Goal: Find contact information: Find contact information

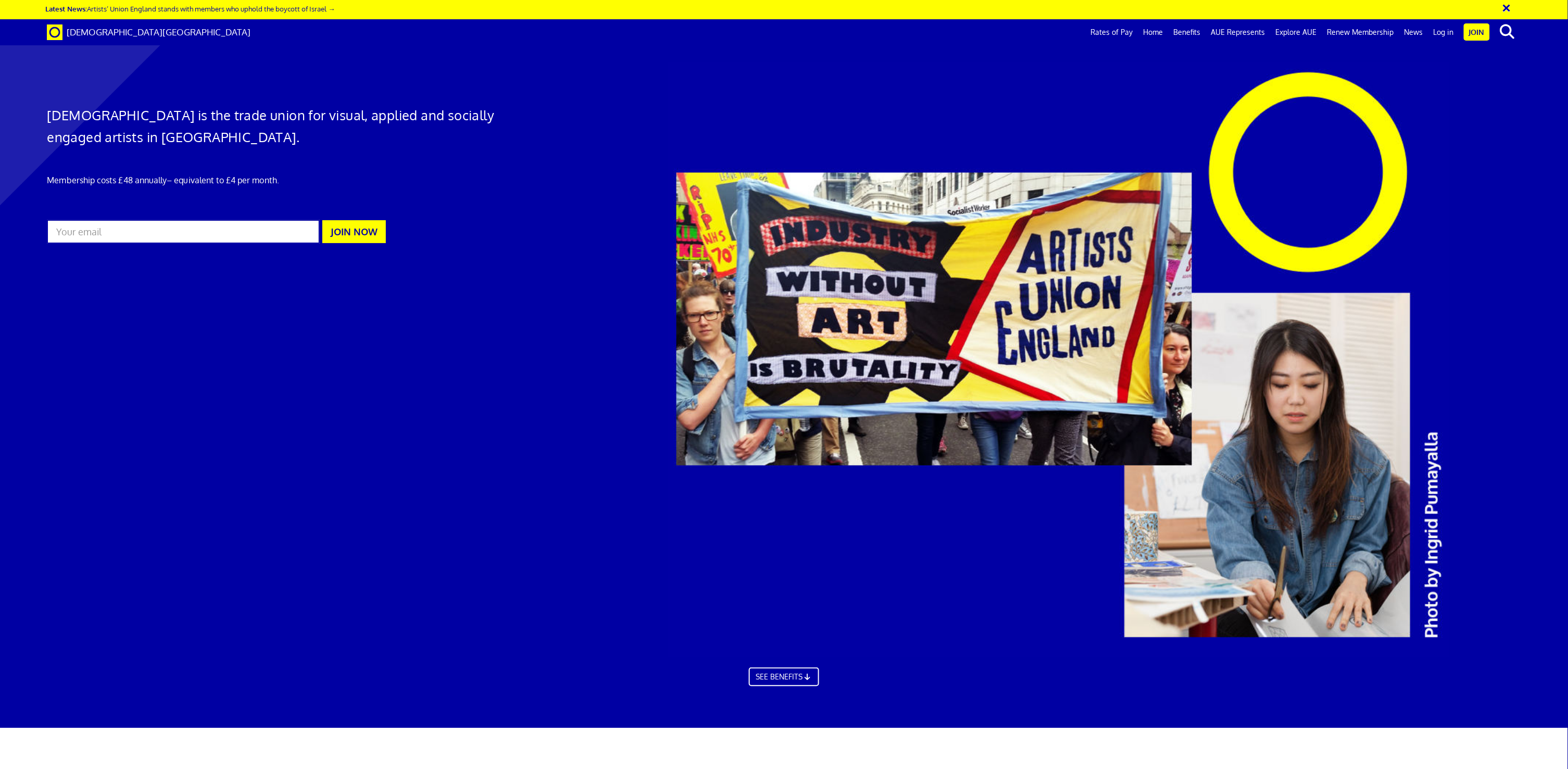
scroll to position [0, 40]
click at [1412, 34] on input "text" at bounding box center [1450, 32] width 87 height 18
type input "insurance"
click at [1508, 32] on button "search" at bounding box center [1508, 32] width 32 height 22
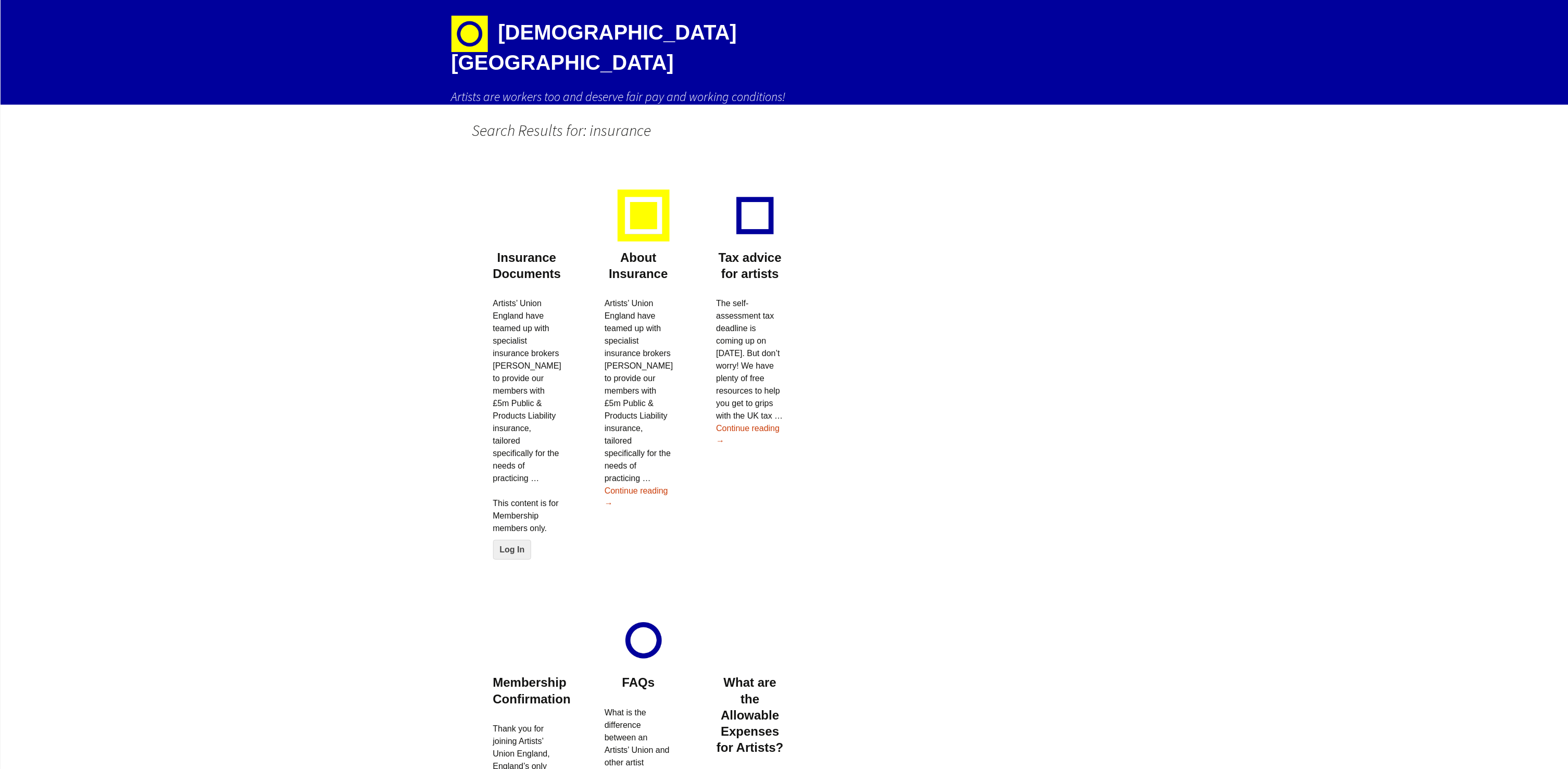
click at [642, 222] on div at bounding box center [638, 213] width 68 height 73
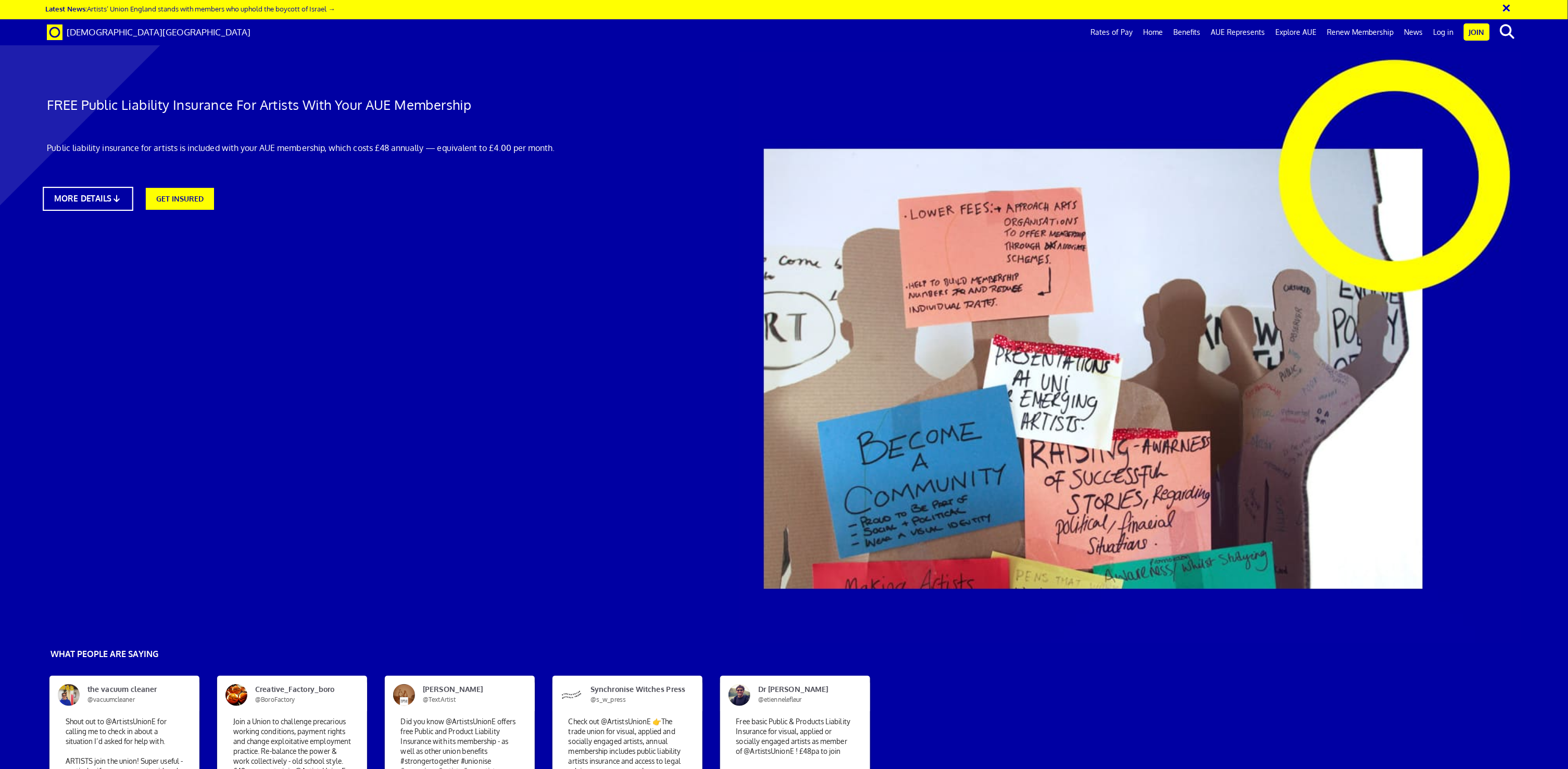
scroll to position [1, 0]
click at [82, 191] on link "MORE DETAILS" at bounding box center [88, 198] width 90 height 24
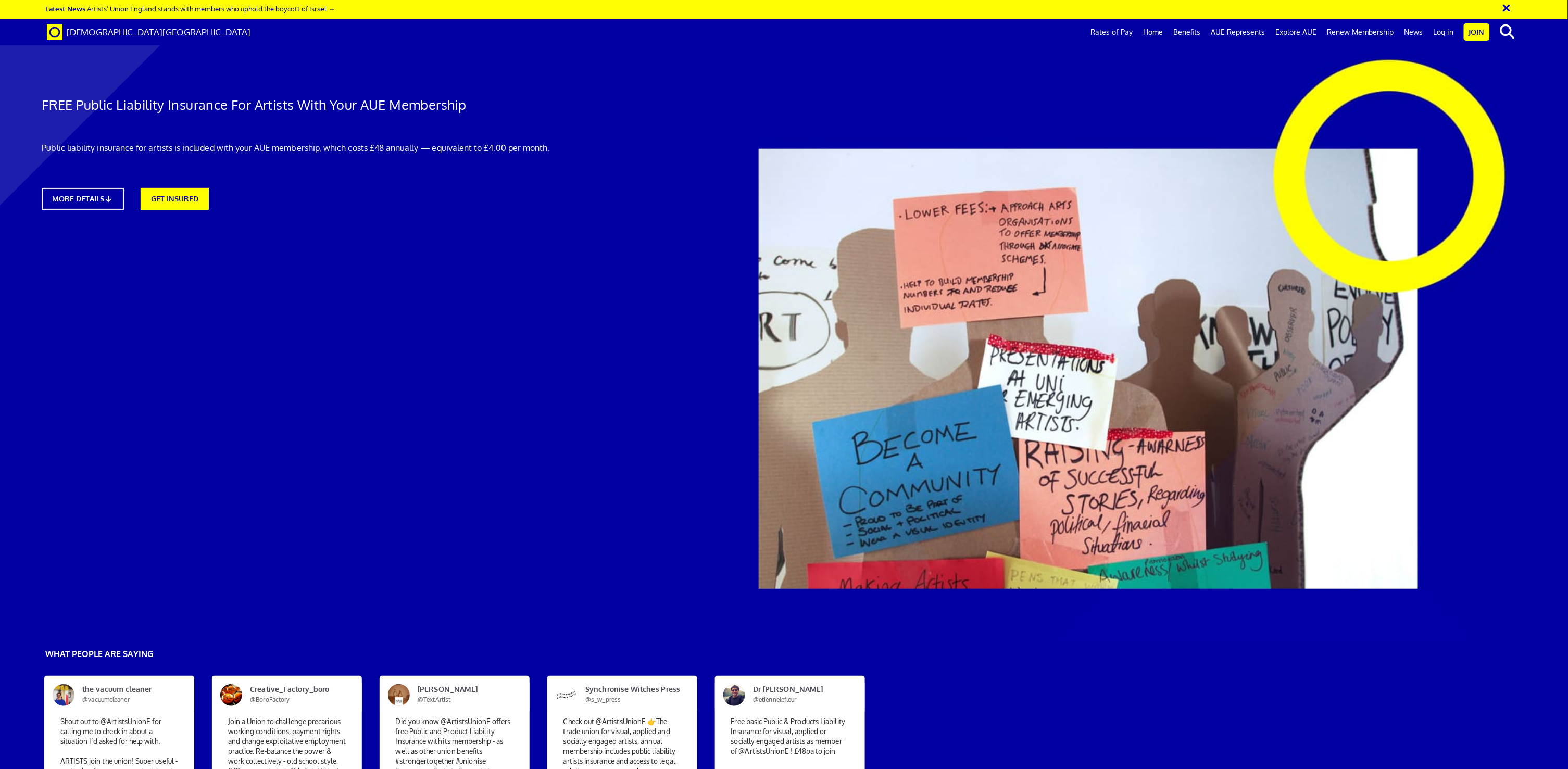
scroll to position [859, 6]
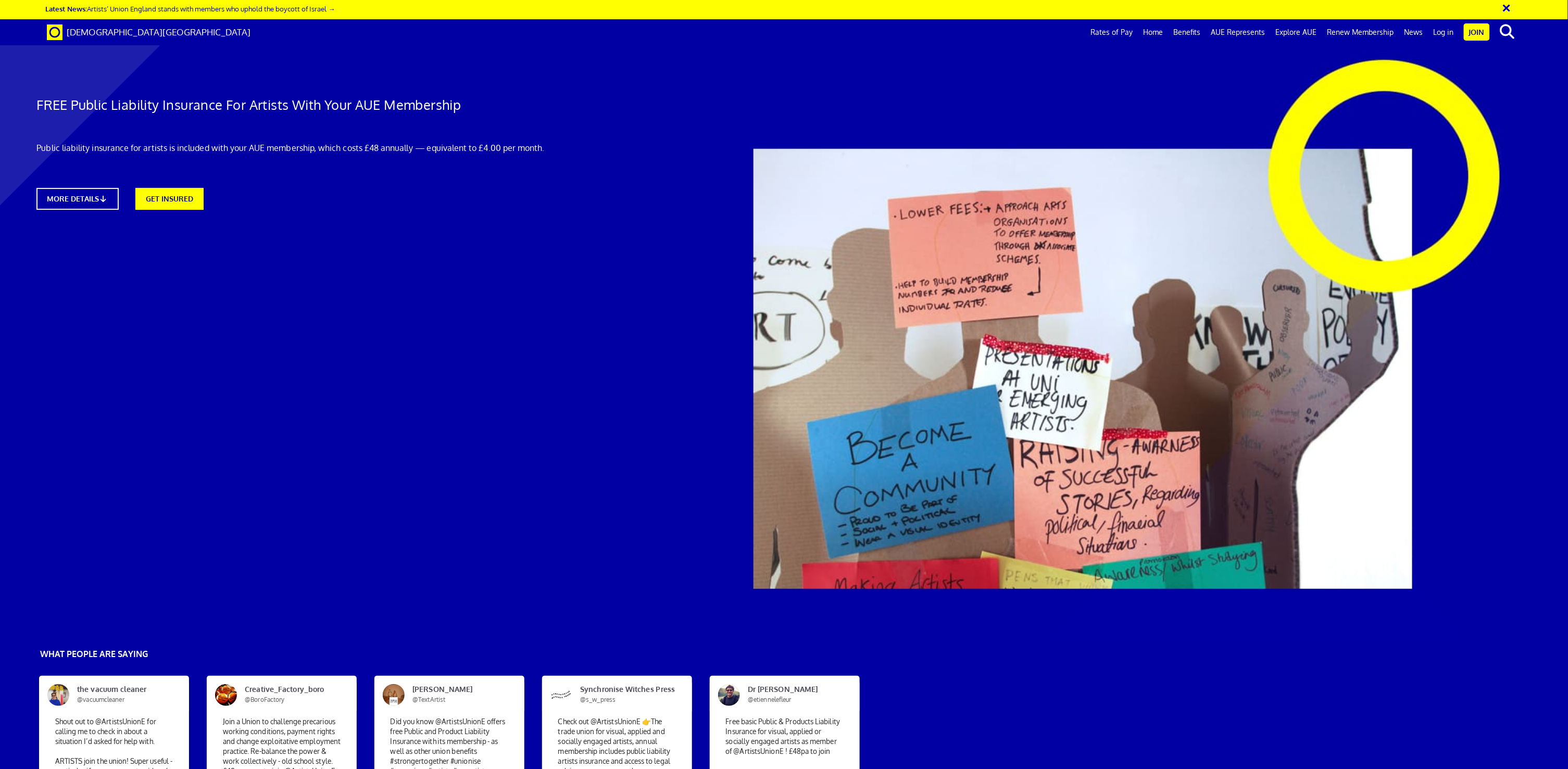
scroll to position [0, 10]
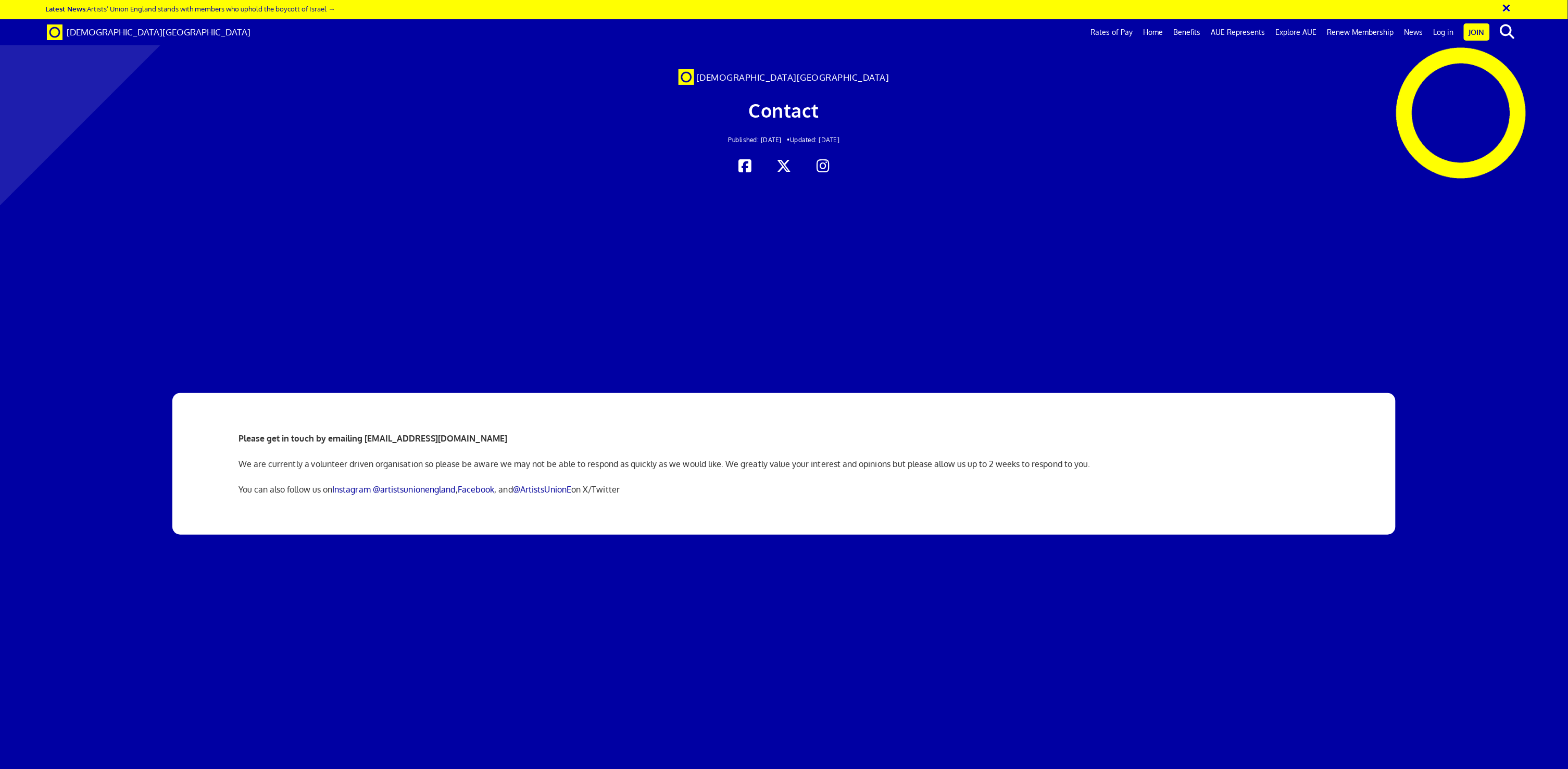
scroll to position [1, 2]
drag, startPoint x: 365, startPoint y: 433, endPoint x: 494, endPoint y: 434, distance: 129.0
click at [494, 434] on strong "Please get in touch by emailing [EMAIL_ADDRESS][DOMAIN_NAME]" at bounding box center [373, 438] width 269 height 10
copy strong "[EMAIL_ADDRESS][DOMAIN_NAME]"
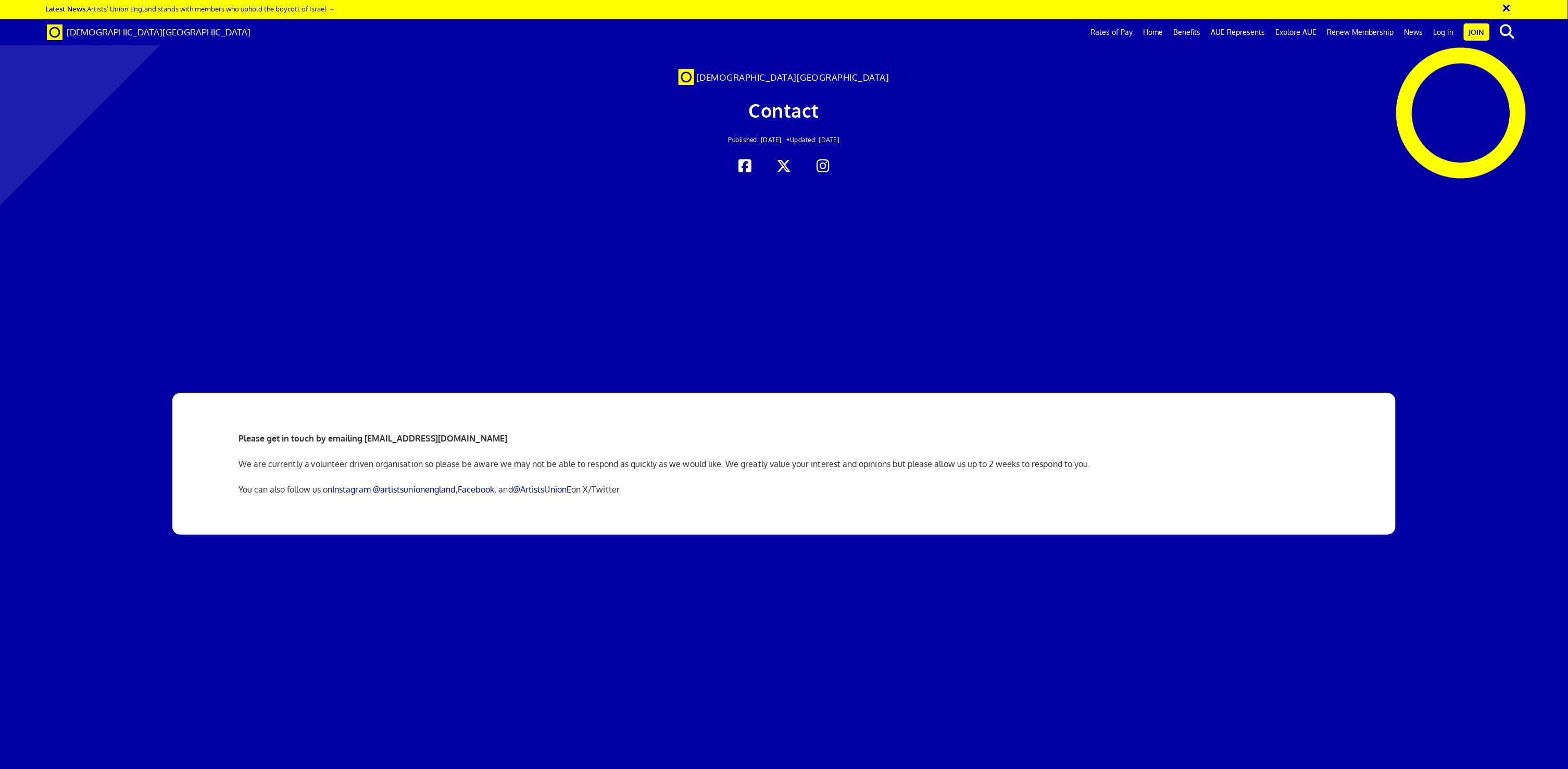
scroll to position [182, 0]
copy strong "[EMAIL_ADDRESS][DOMAIN_NAME]"
